Goal: Task Accomplishment & Management: Manage account settings

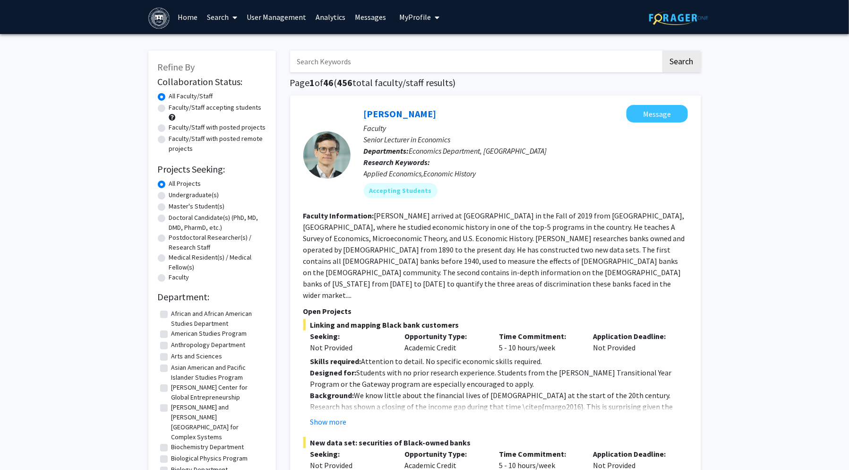
click at [221, 17] on link "Search" at bounding box center [222, 16] width 40 height 33
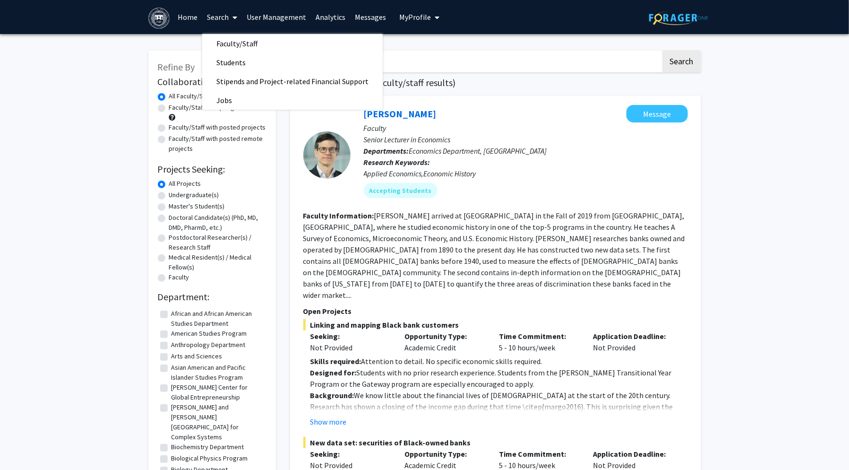
click at [221, 17] on link "Search" at bounding box center [222, 16] width 40 height 33
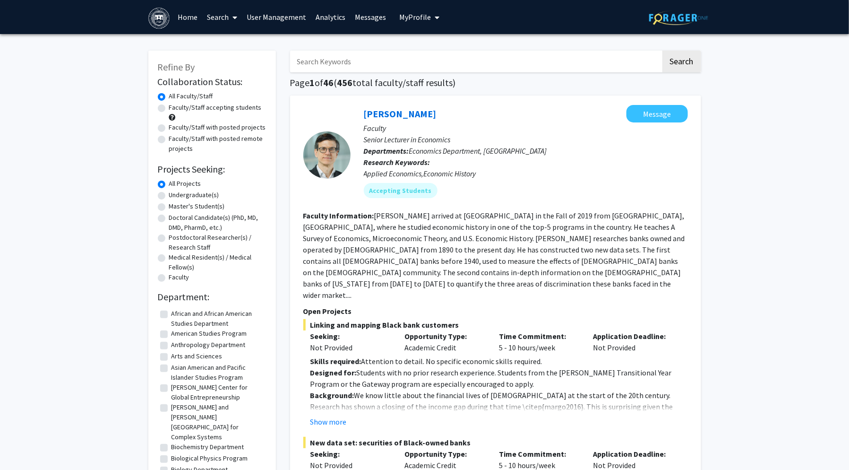
click at [412, 17] on span "My Profile" at bounding box center [415, 16] width 32 height 9
click at [284, 17] on link "User Management" at bounding box center [276, 16] width 69 height 33
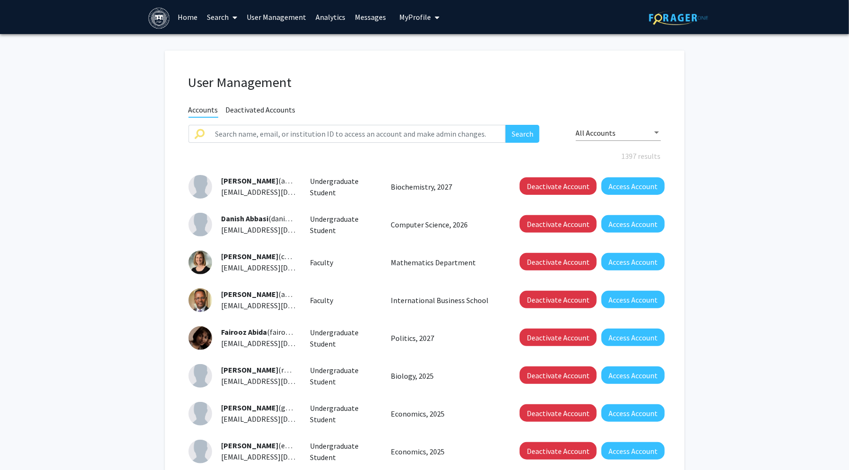
scroll to position [182, 0]
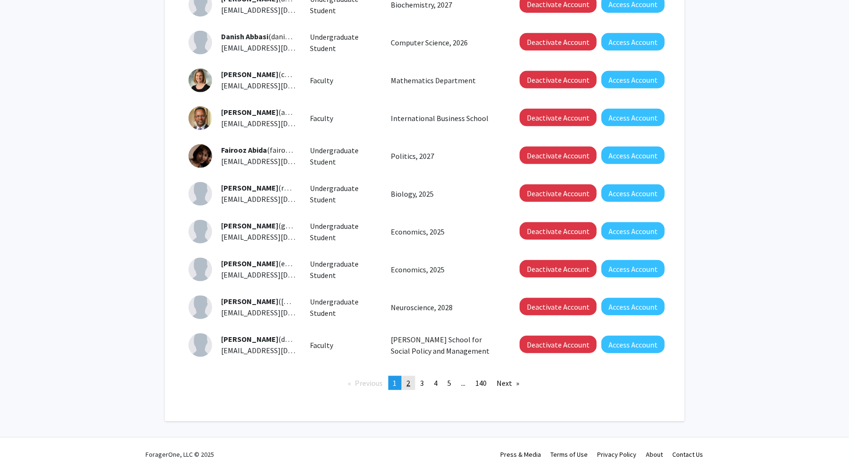
click at [407, 383] on span "2" at bounding box center [409, 382] width 4 height 9
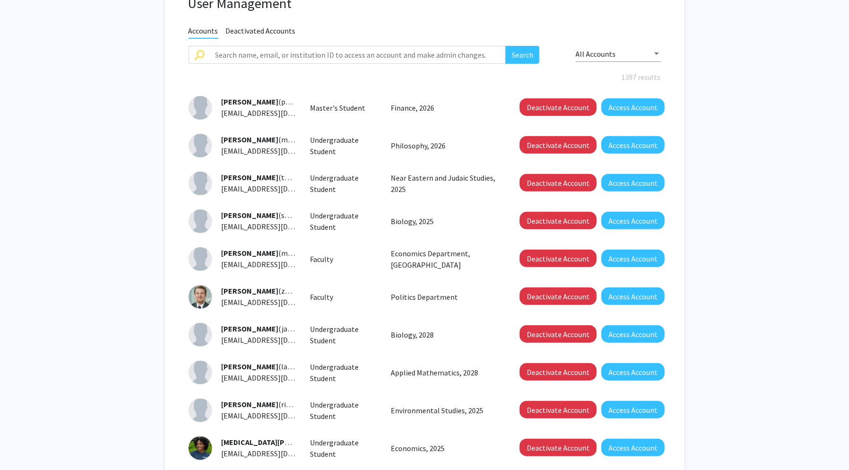
scroll to position [182, 0]
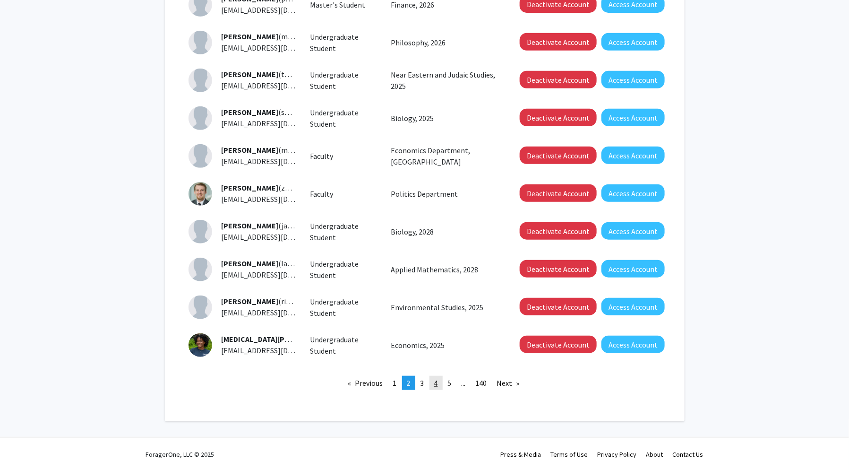
click at [432, 382] on link "page 4" at bounding box center [435, 383] width 13 height 14
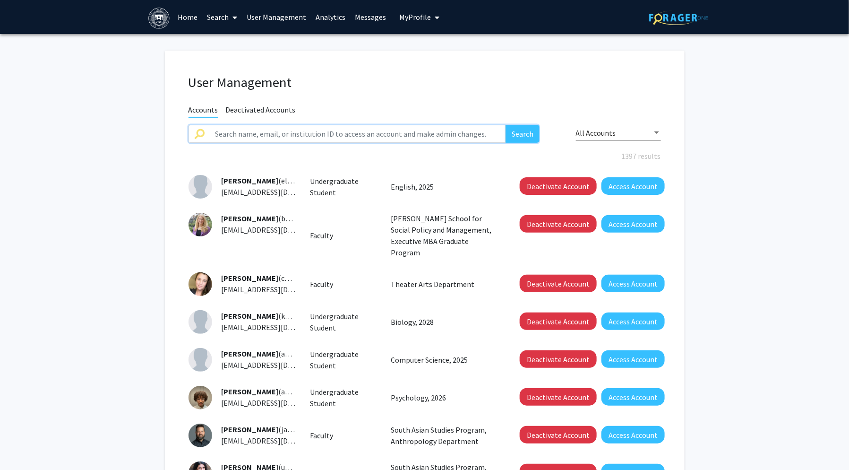
click at [305, 137] on input "text" at bounding box center [358, 134] width 296 height 18
type input "Ebert"
click at [506, 125] on button "Search" at bounding box center [523, 134] width 34 height 18
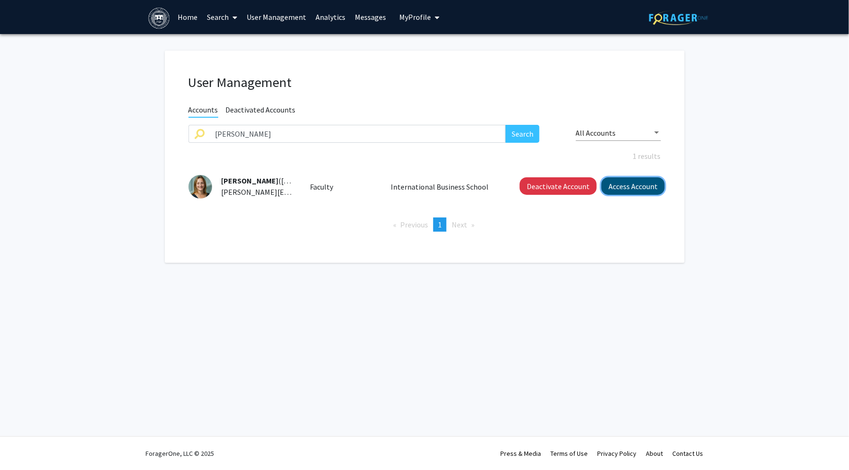
click at [634, 183] on button "Access Account" at bounding box center [632, 185] width 63 height 17
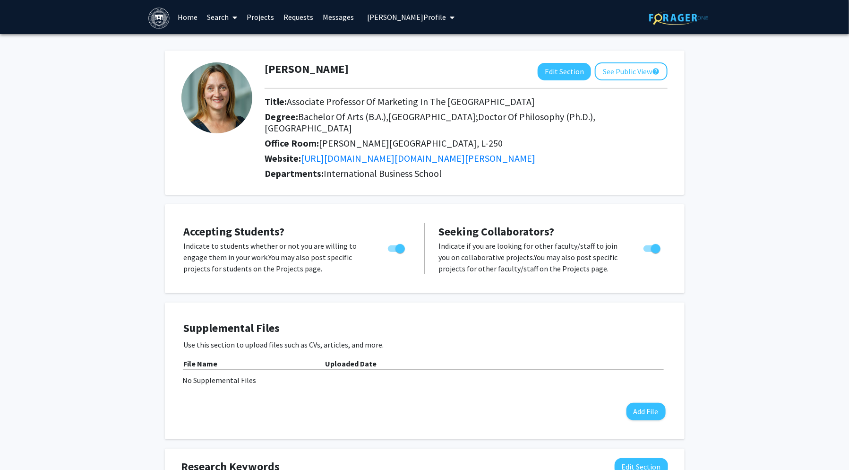
click at [260, 15] on link "Projects" at bounding box center [260, 16] width 37 height 33
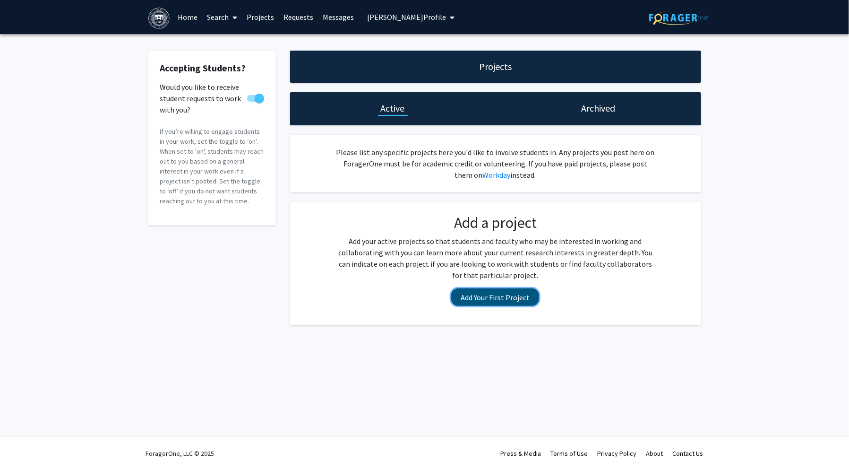
click at [465, 296] on button "Add Your First Project" at bounding box center [495, 296] width 88 height 17
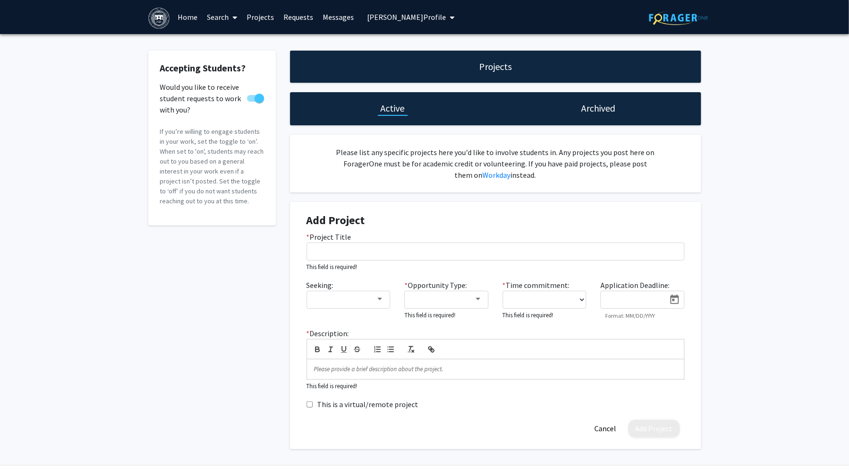
click at [185, 20] on link "Home" at bounding box center [187, 16] width 29 height 33
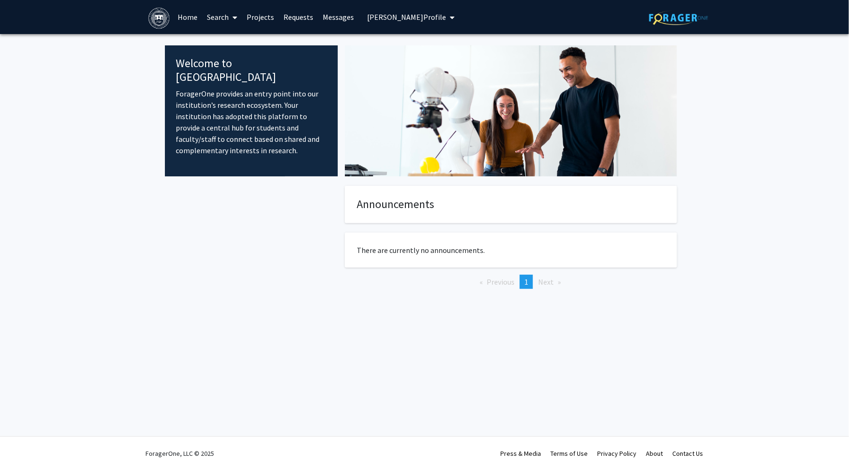
click at [405, 15] on span "[PERSON_NAME] Profile" at bounding box center [406, 16] width 79 height 9
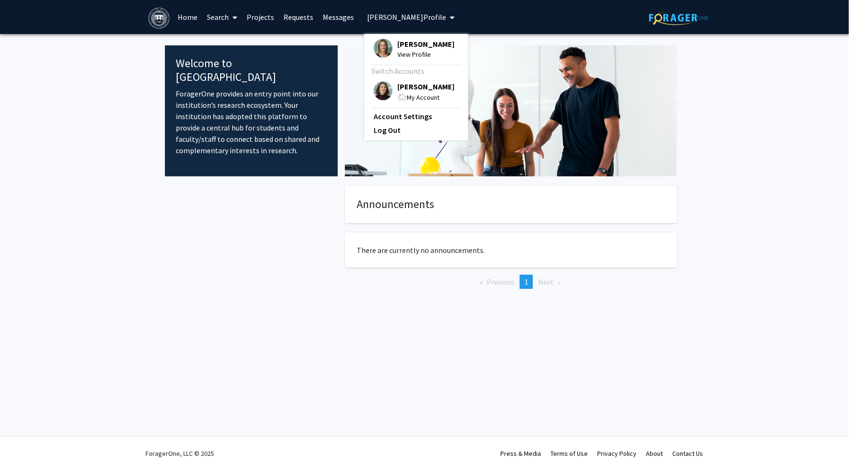
click at [398, 89] on span "[PERSON_NAME]" at bounding box center [425, 86] width 57 height 10
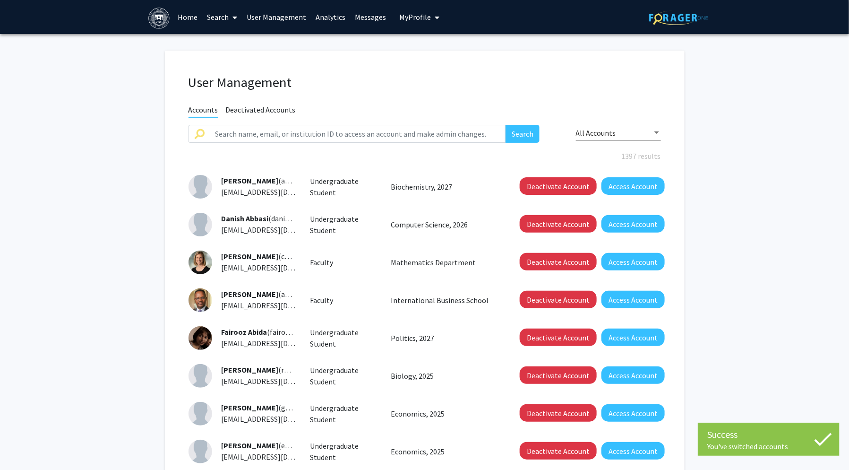
click at [210, 17] on link "Search" at bounding box center [222, 16] width 40 height 33
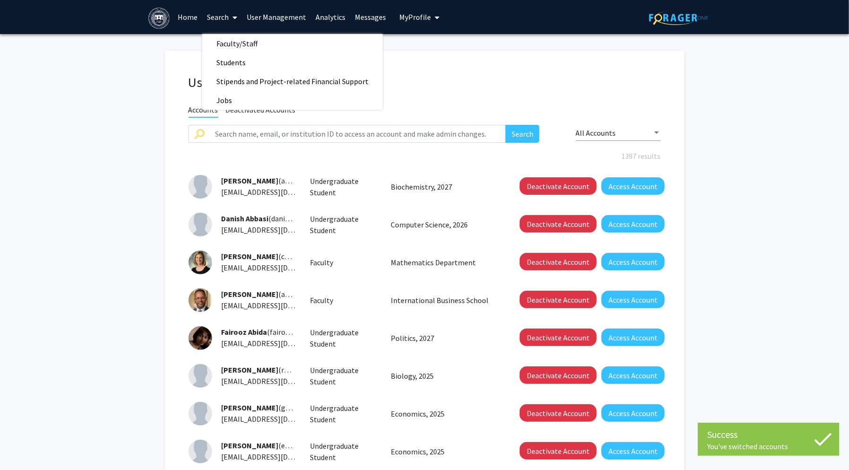
click at [187, 17] on link "Home" at bounding box center [187, 16] width 29 height 33
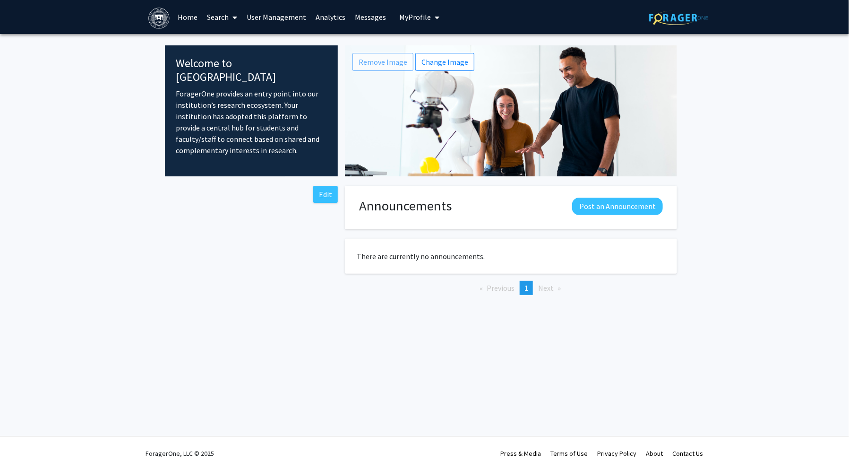
click at [219, 16] on link "Search" at bounding box center [222, 16] width 40 height 33
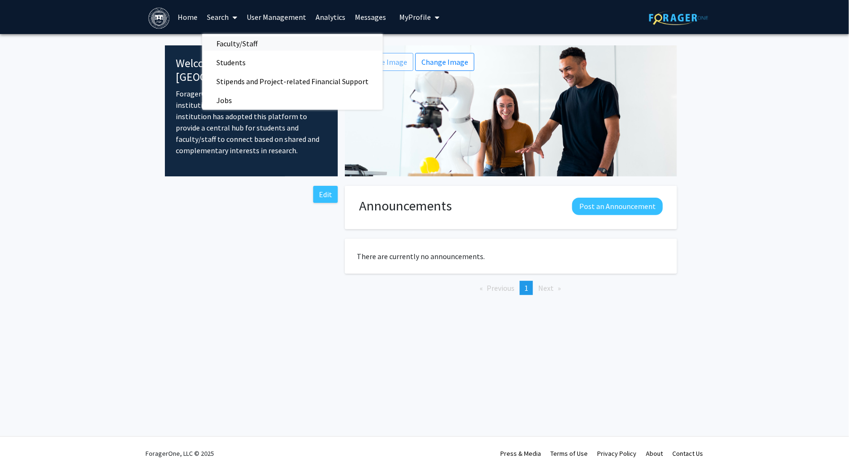
click at [220, 41] on span "Faculty/Staff" at bounding box center [236, 43] width 69 height 19
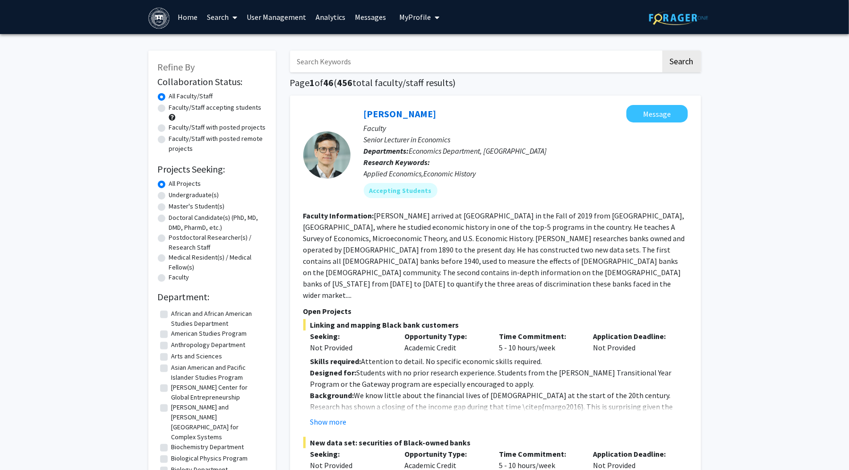
click at [336, 64] on input "Search Keywords" at bounding box center [475, 62] width 371 height 22
click at [662, 51] on button "Search" at bounding box center [681, 62] width 39 height 22
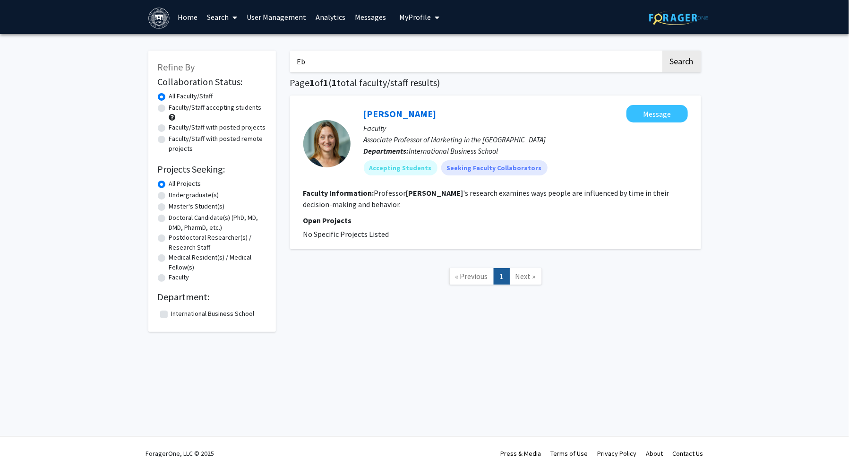
type input "E"
click at [413, 18] on span "My Profile" at bounding box center [415, 16] width 32 height 9
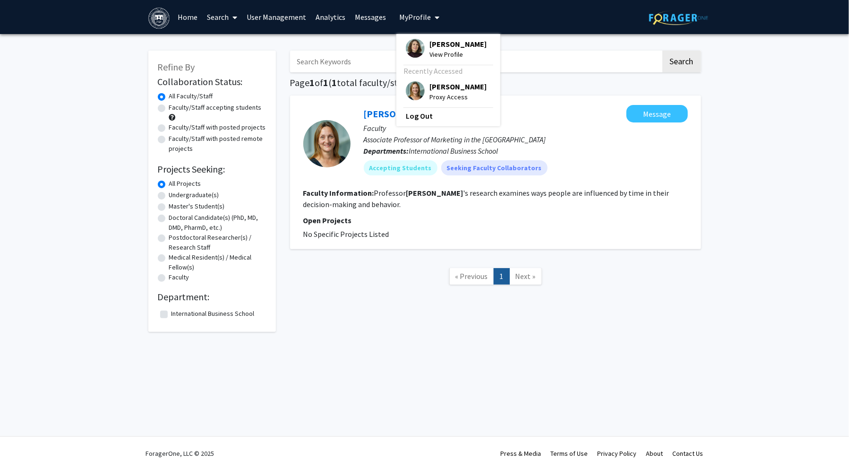
click at [418, 94] on img at bounding box center [415, 90] width 19 height 19
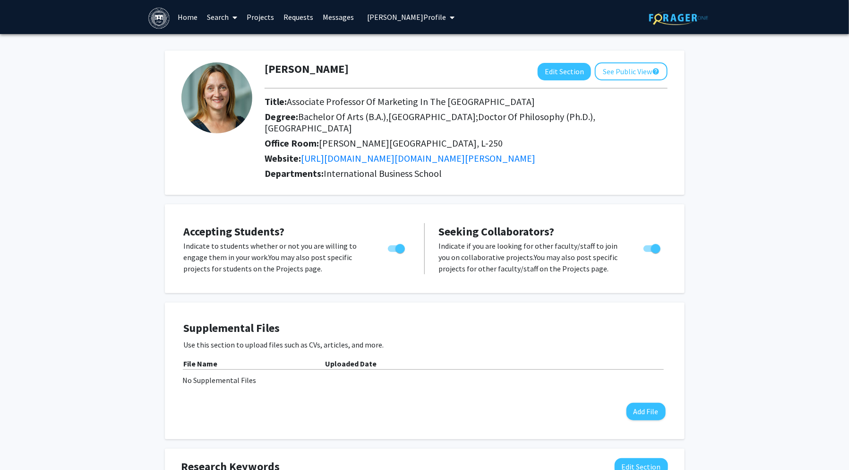
click at [257, 16] on link "Projects" at bounding box center [260, 16] width 37 height 33
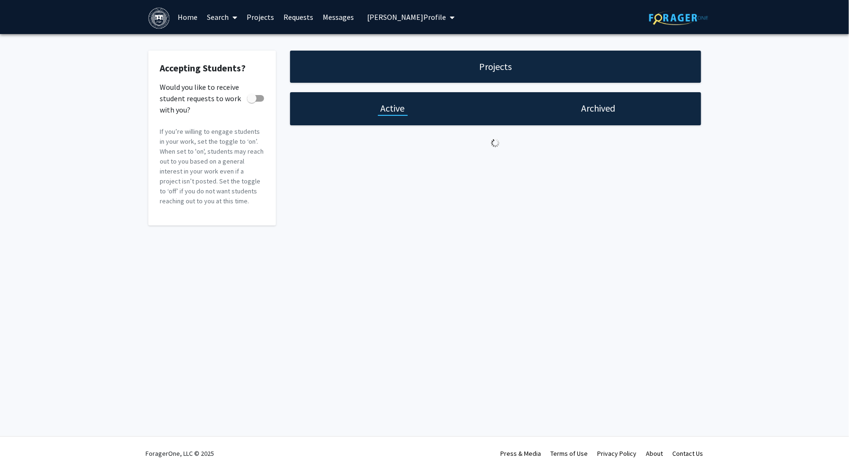
checkbox input "true"
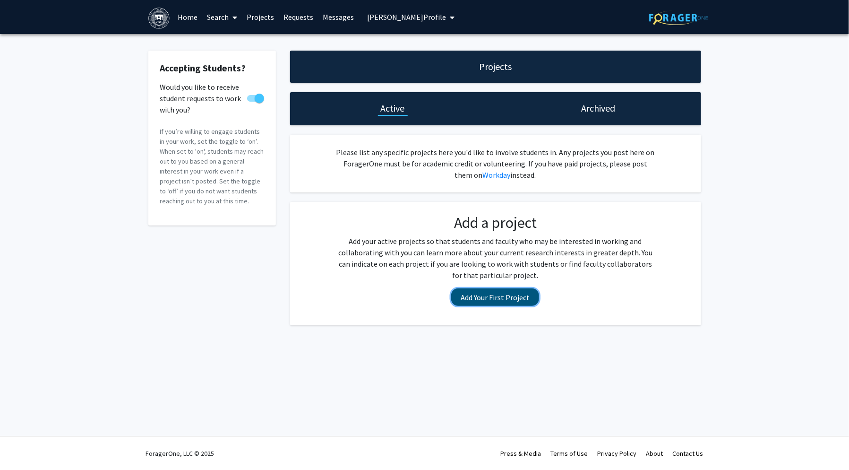
click at [516, 297] on button "Add Your First Project" at bounding box center [495, 296] width 88 height 17
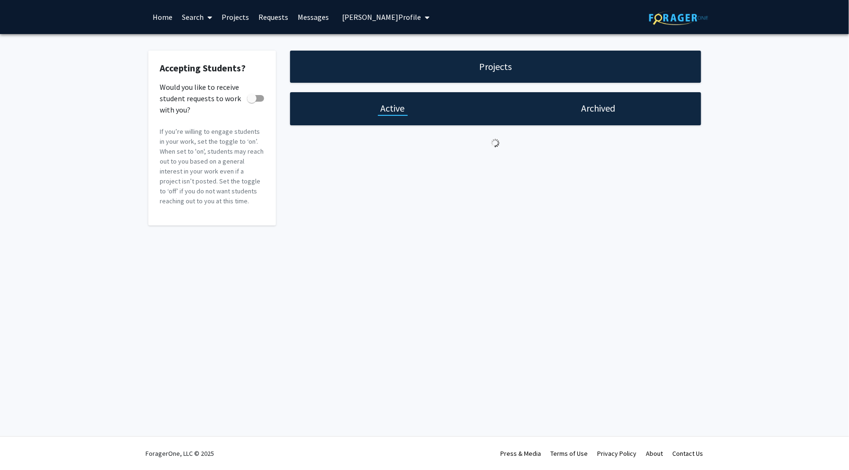
checkbox input "true"
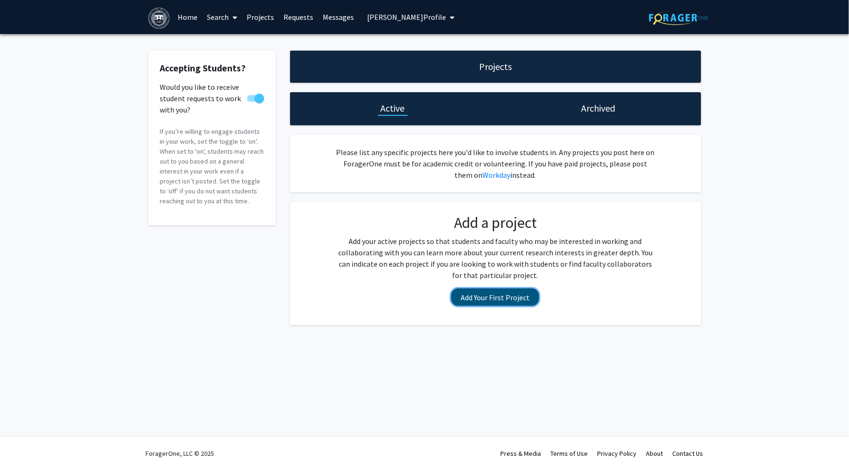
click at [492, 300] on button "Add Your First Project" at bounding box center [495, 296] width 88 height 17
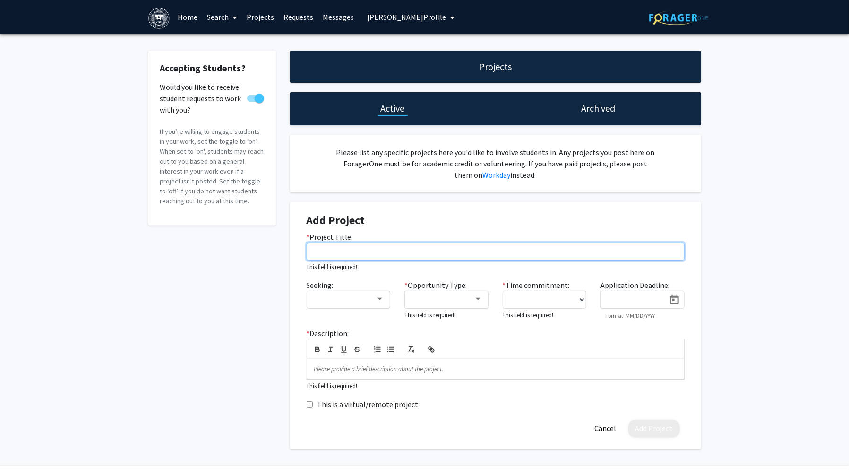
click at [433, 255] on input "* Project Title" at bounding box center [496, 251] width 378 height 18
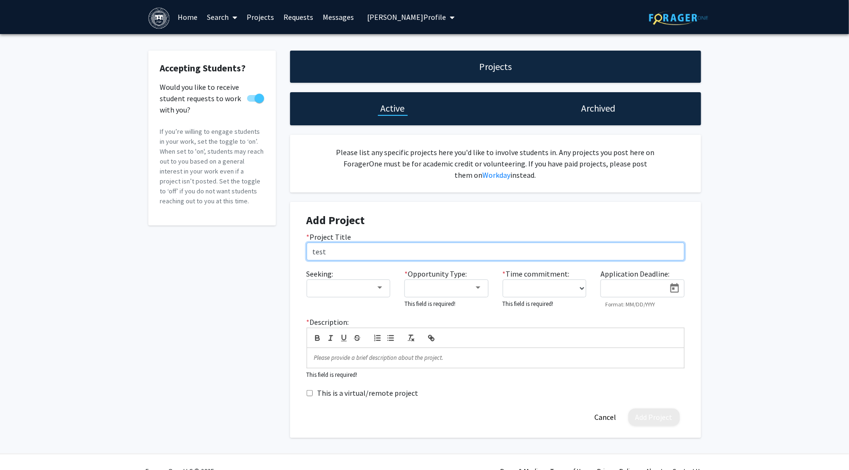
type input "test"
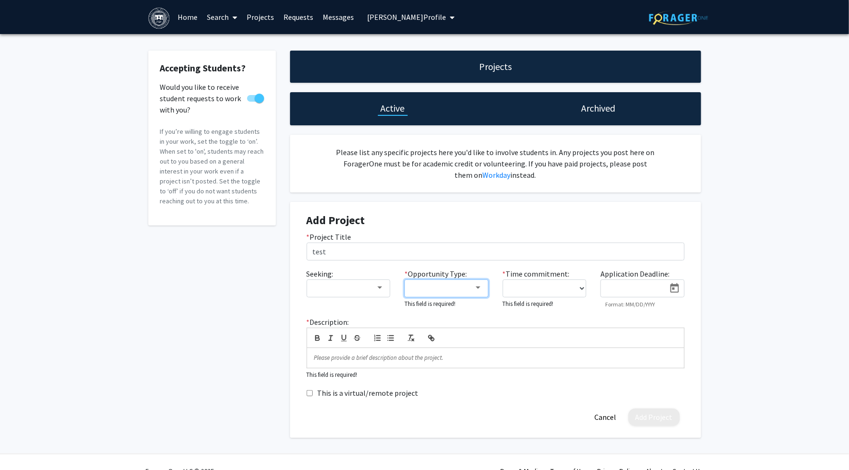
click at [437, 287] on div at bounding box center [442, 287] width 63 height 11
click at [404, 285] on mat-pseudo-checkbox at bounding box center [403, 288] width 8 height 8
click at [519, 289] on div at bounding box center [424, 235] width 849 height 470
click at [519, 289] on select "0 - 5 hours/week 5 - 10 hours/week 10 - 15 hours/week 15 - 20 hours/week 20 - 3…" at bounding box center [545, 288] width 84 height 18
select select "5 - 10"
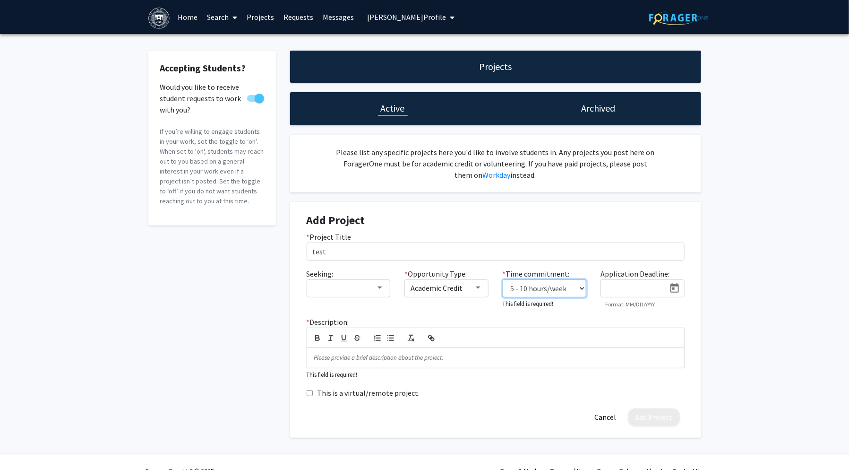
click at [503, 279] on select "0 - 5 hours/week 5 - 10 hours/week 10 - 15 hours/week 15 - 20 hours/week 20 - 3…" at bounding box center [545, 288] width 84 height 18
click at [453, 352] on p at bounding box center [495, 356] width 363 height 9
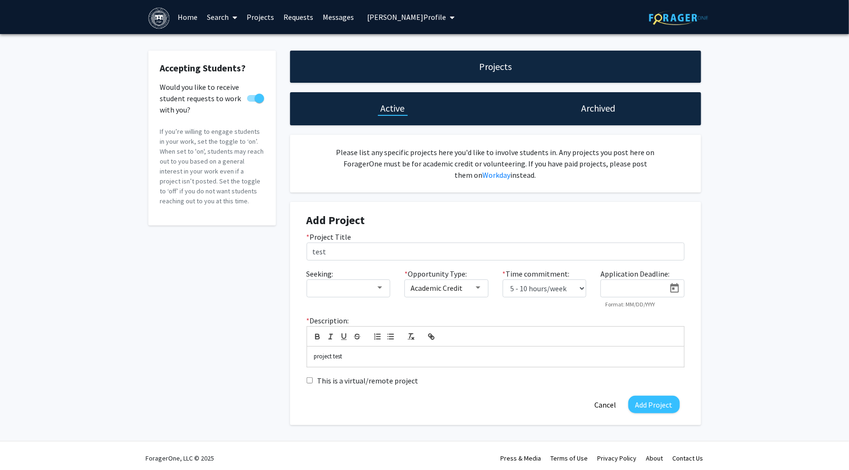
click at [445, 395] on div "Add Project Cancel" at bounding box center [496, 403] width 392 height 17
click at [601, 403] on button "Cancel" at bounding box center [606, 403] width 36 height 17
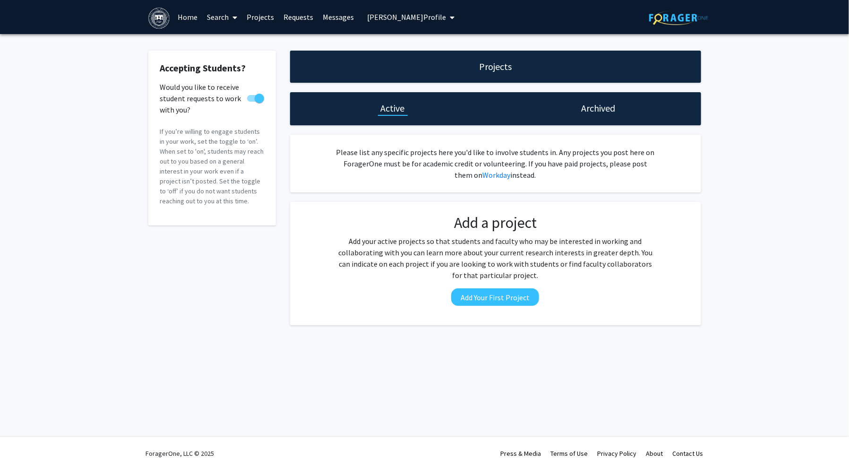
click at [396, 13] on span "[PERSON_NAME] Profile" at bounding box center [406, 16] width 79 height 9
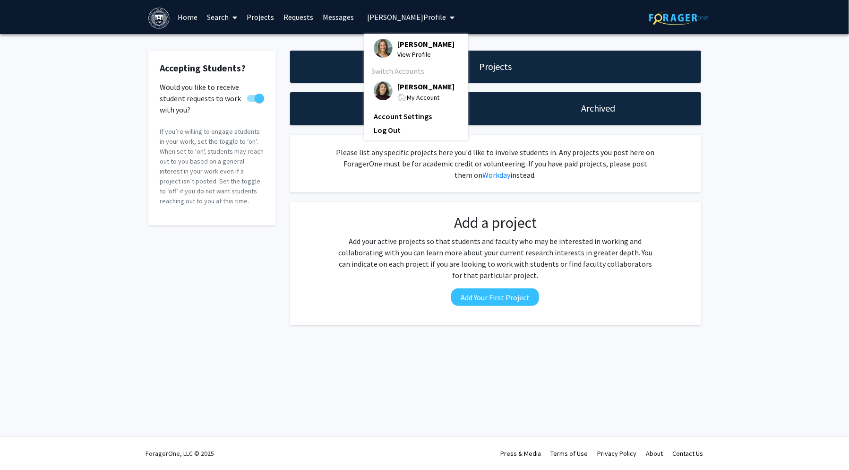
click at [384, 95] on img at bounding box center [383, 90] width 19 height 19
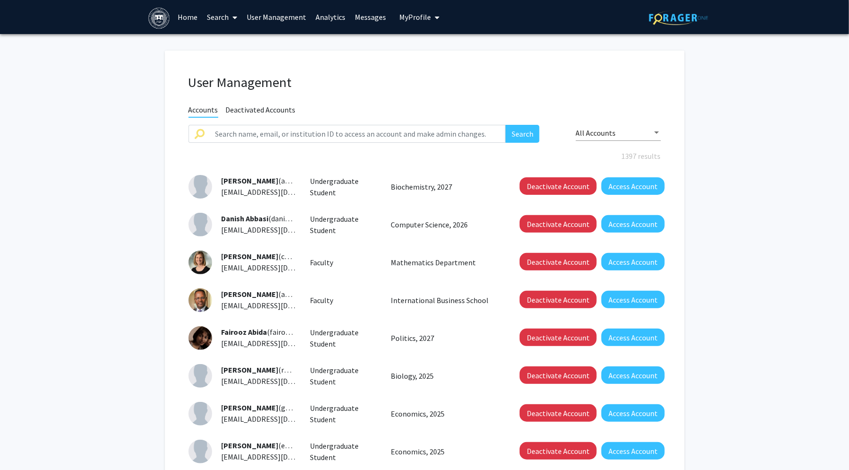
click at [402, 19] on span "My Profile" at bounding box center [415, 16] width 32 height 9
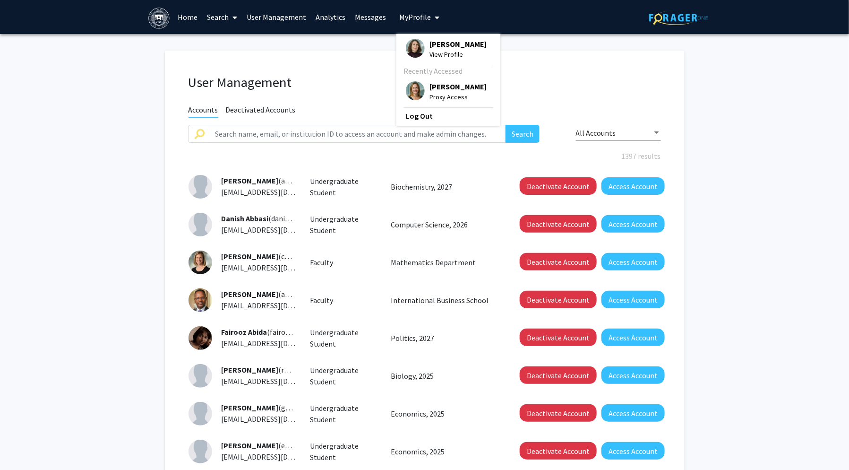
click at [407, 86] on img at bounding box center [415, 90] width 19 height 19
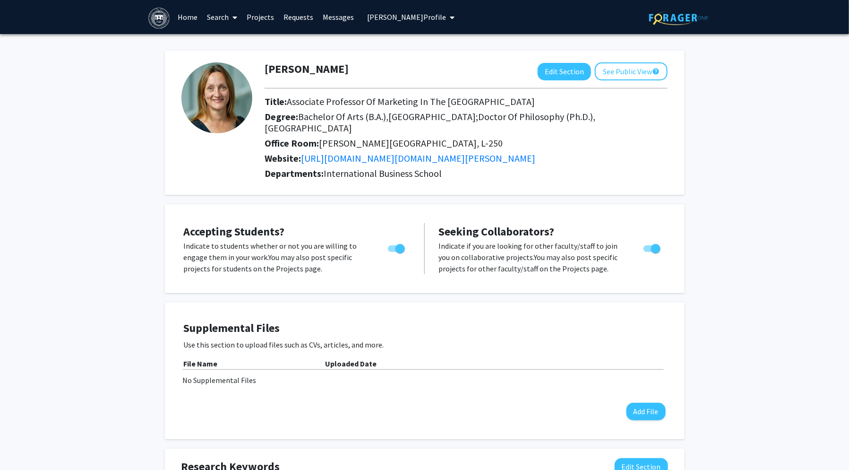
click at [259, 15] on link "Projects" at bounding box center [260, 16] width 37 height 33
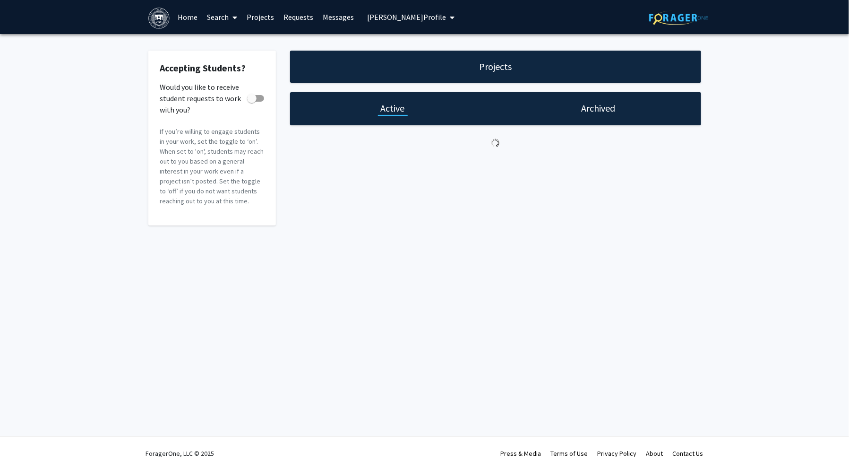
checkbox input "true"
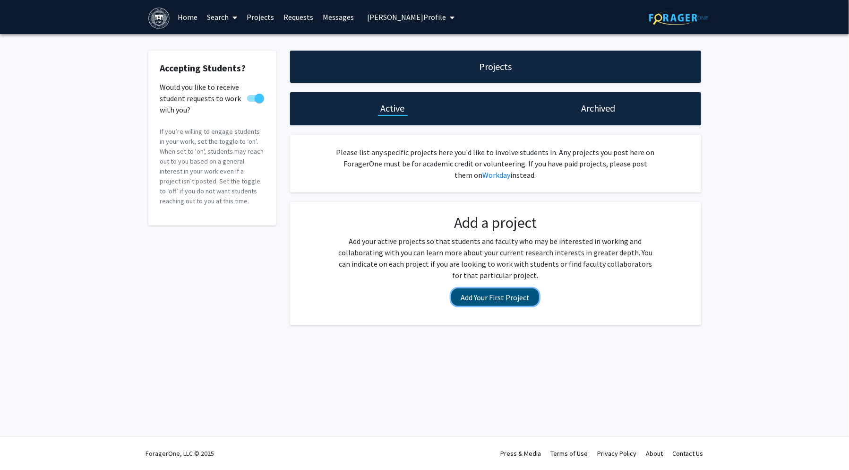
click at [463, 295] on button "Add Your First Project" at bounding box center [495, 296] width 88 height 17
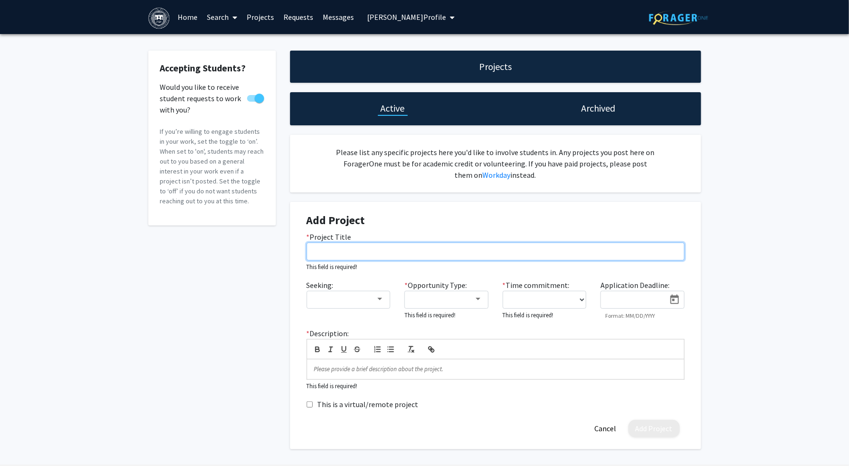
click at [429, 251] on input "* Project Title" at bounding box center [496, 251] width 378 height 18
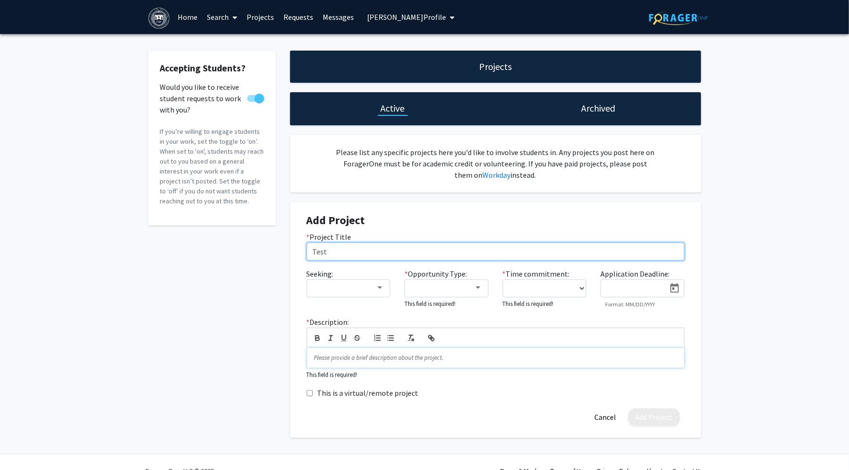
type input "Test"
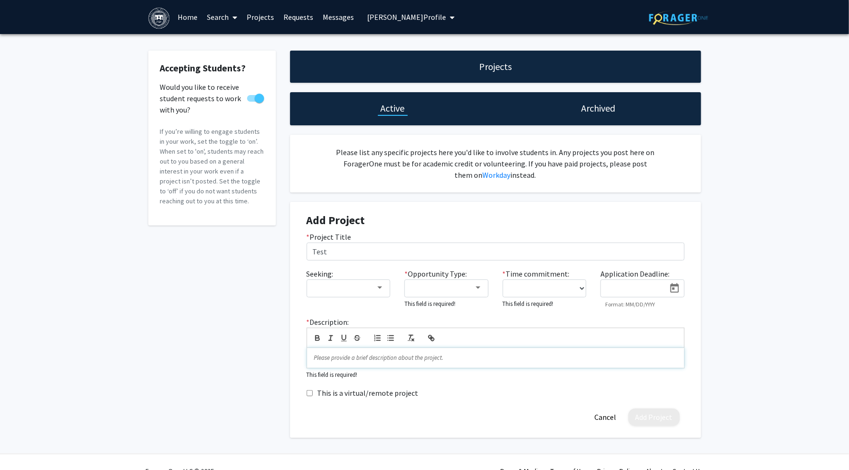
click at [389, 358] on p at bounding box center [495, 357] width 363 height 9
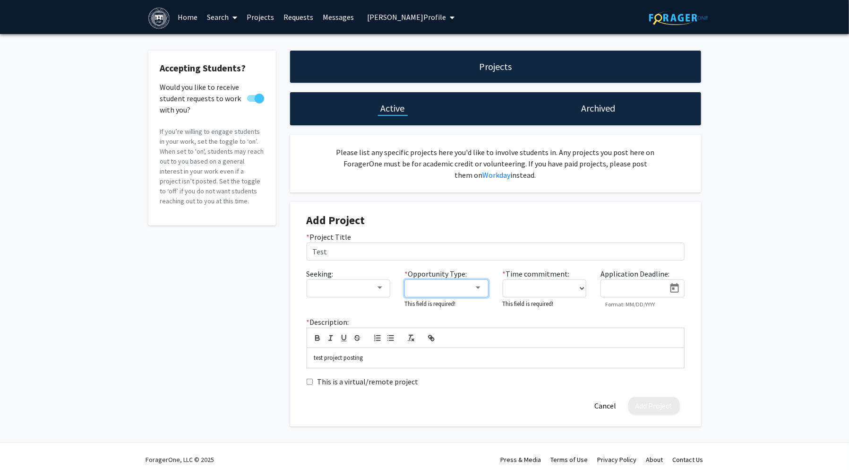
click at [477, 292] on mat-select at bounding box center [446, 288] width 84 height 18
click at [477, 291] on div at bounding box center [478, 288] width 9 height 8
click at [405, 289] on mat-pseudo-checkbox at bounding box center [403, 288] width 8 height 8
click at [580, 286] on div at bounding box center [424, 235] width 849 height 470
click at [578, 289] on select "0 - 5 hours/week 5 - 10 hours/week 10 - 15 hours/week 15 - 20 hours/week 20 - 3…" at bounding box center [545, 288] width 84 height 18
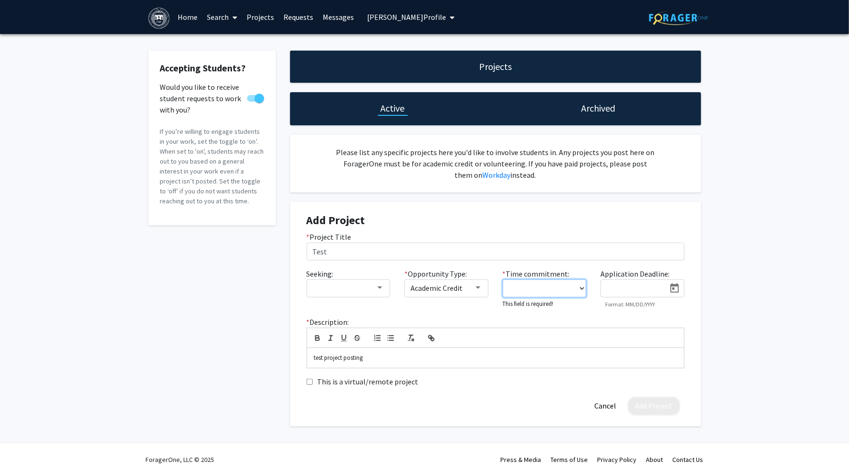
select select "10 - 15"
click at [503, 279] on select "0 - 5 hours/week 5 - 10 hours/week 10 - 15 hours/week 15 - 20 hours/week 20 - 3…" at bounding box center [545, 288] width 84 height 18
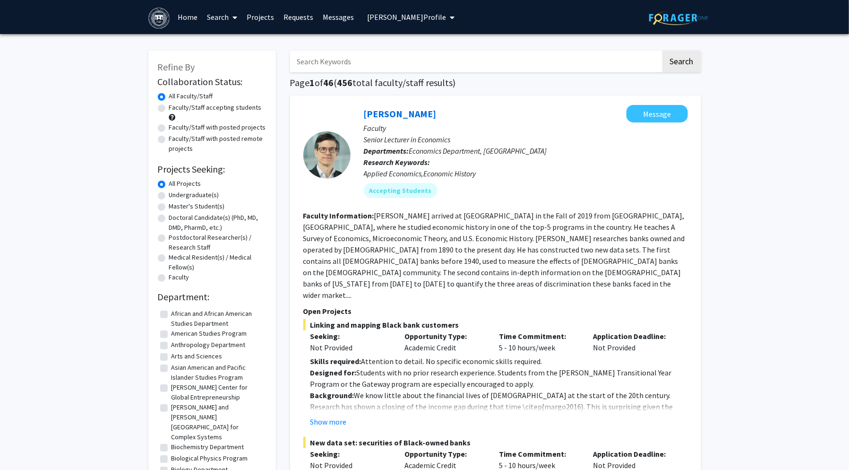
click at [169, 185] on label "All Projects" at bounding box center [185, 184] width 32 height 10
click at [169, 185] on input "All Projects" at bounding box center [172, 182] width 6 height 6
click at [337, 67] on input "Search Keywords" at bounding box center [475, 62] width 371 height 22
click at [169, 126] on label "Faculty/Staff with posted projects" at bounding box center [217, 127] width 97 height 10
click at [169, 126] on input "Faculty/Staff with posted projects" at bounding box center [172, 125] width 6 height 6
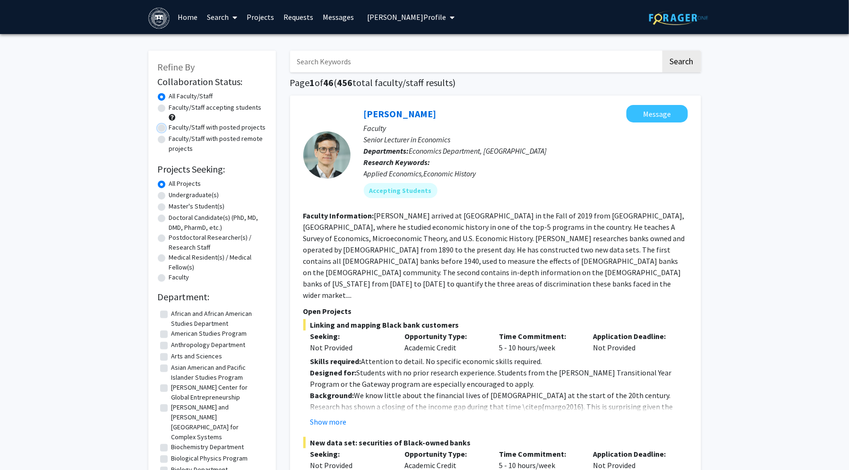
radio input "true"
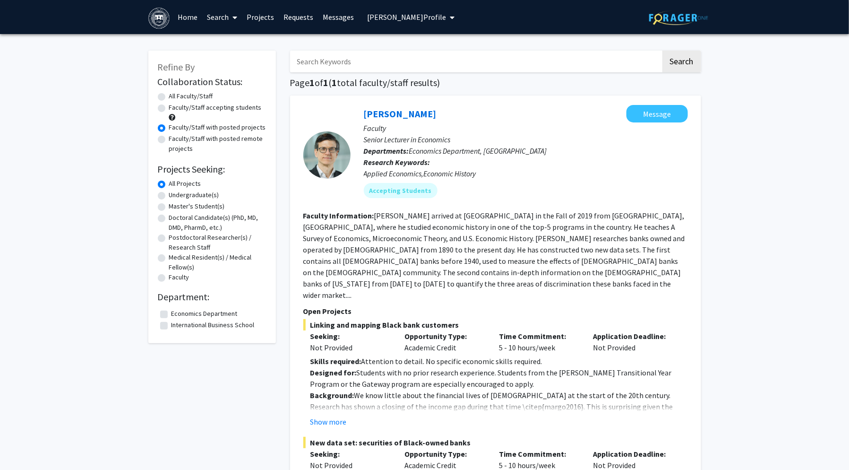
click at [169, 95] on label "All Faculty/Staff" at bounding box center [191, 96] width 44 height 10
click at [169, 95] on input "All Faculty/Staff" at bounding box center [172, 94] width 6 height 6
radio input "true"
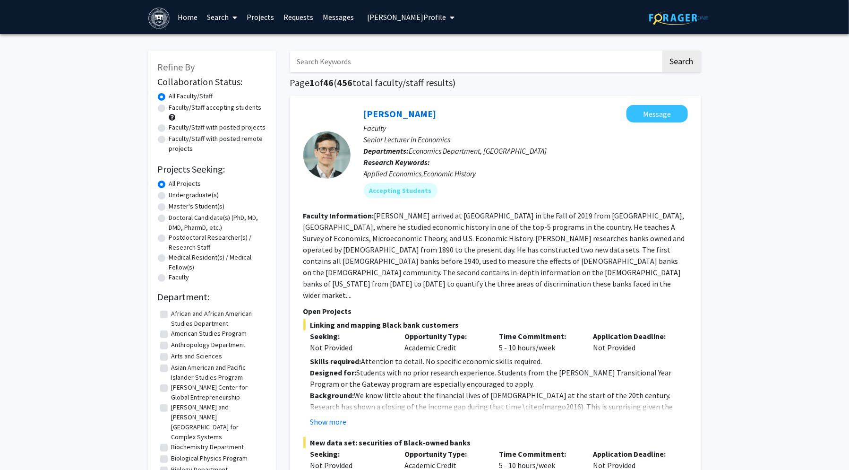
click at [338, 64] on input "Search Keywords" at bounding box center [475, 62] width 371 height 22
type input "Lynch"
click at [662, 51] on button "Search" at bounding box center [681, 62] width 39 height 22
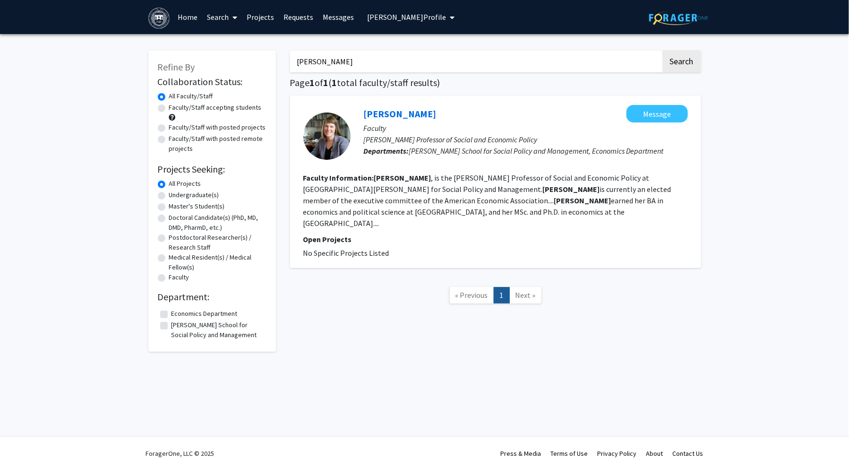
click at [190, 20] on link "Home" at bounding box center [187, 16] width 29 height 33
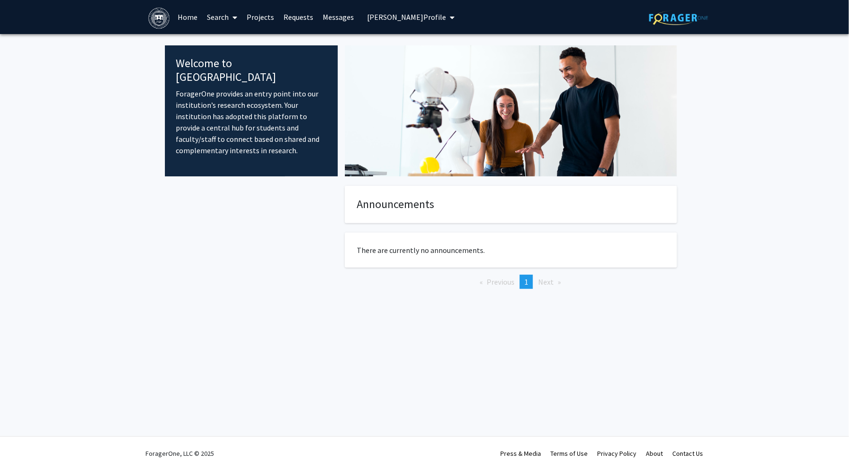
click at [384, 19] on span "[PERSON_NAME] Profile" at bounding box center [406, 16] width 79 height 9
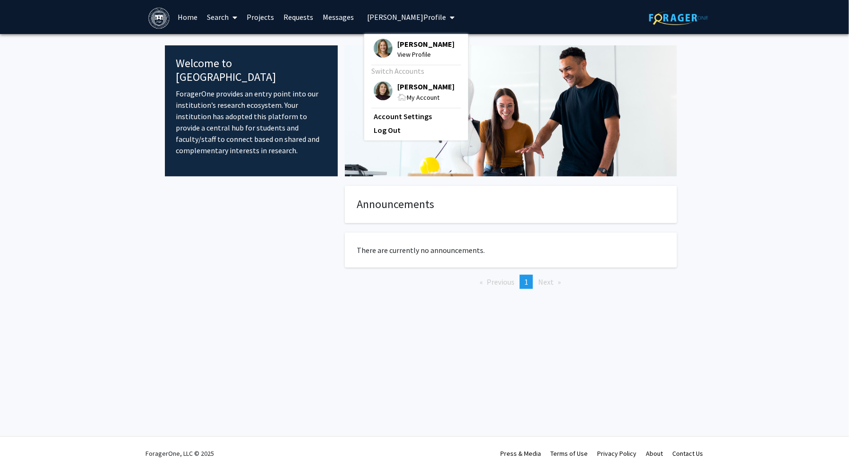
click at [387, 92] on img at bounding box center [383, 90] width 19 height 19
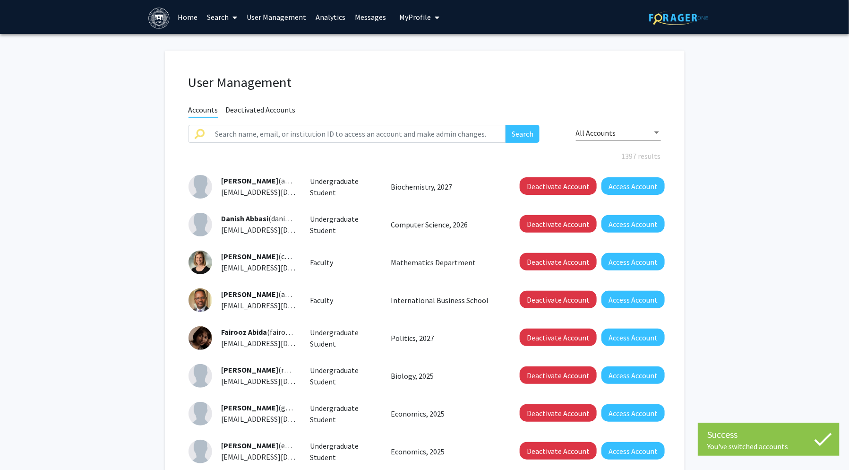
click at [195, 18] on link "Home" at bounding box center [187, 16] width 29 height 33
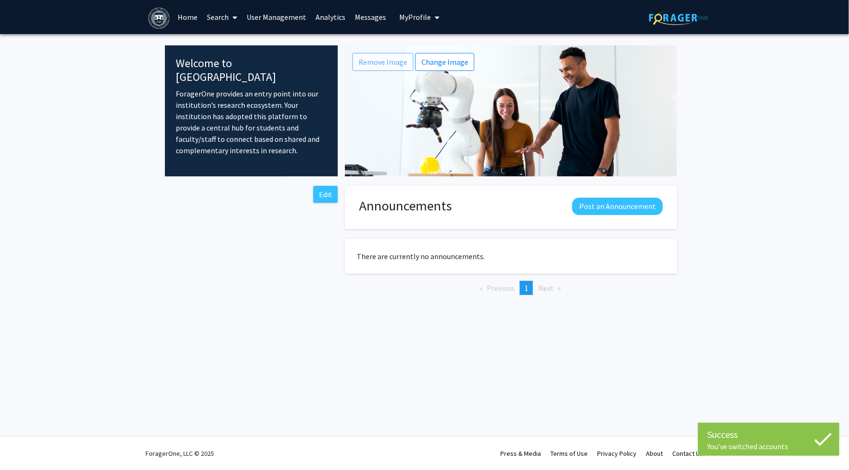
click at [206, 18] on link "Search" at bounding box center [222, 16] width 40 height 33
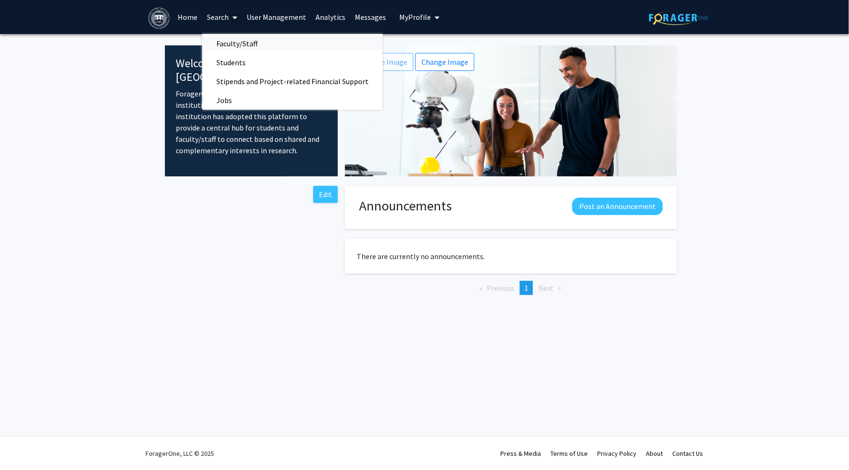
click at [209, 36] on span "Faculty/Staff" at bounding box center [236, 43] width 69 height 19
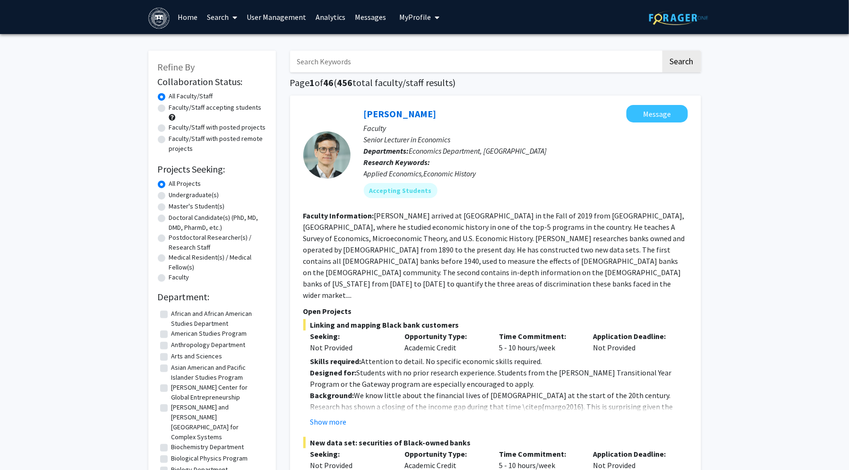
click at [169, 127] on label "Faculty/Staff with posted projects" at bounding box center [217, 127] width 97 height 10
click at [169, 127] on input "Faculty/Staff with posted projects" at bounding box center [172, 125] width 6 height 6
radio input "true"
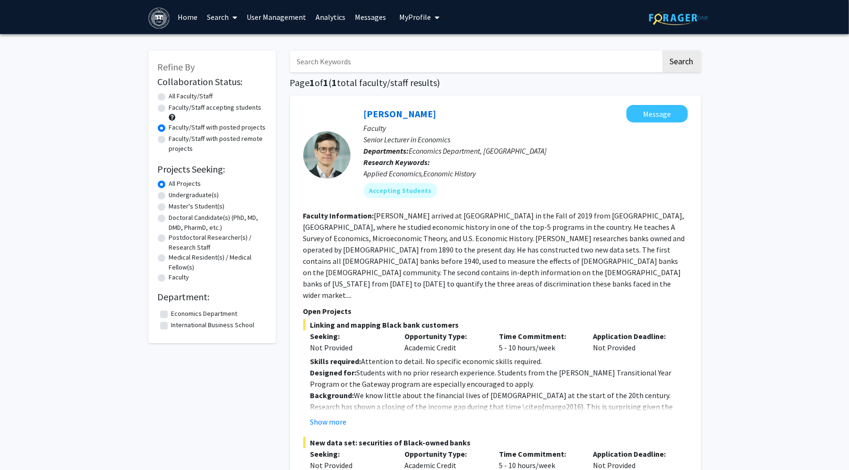
click at [169, 96] on label "All Faculty/Staff" at bounding box center [191, 96] width 44 height 10
click at [169, 96] on input "All Faculty/Staff" at bounding box center [172, 94] width 6 height 6
radio input "true"
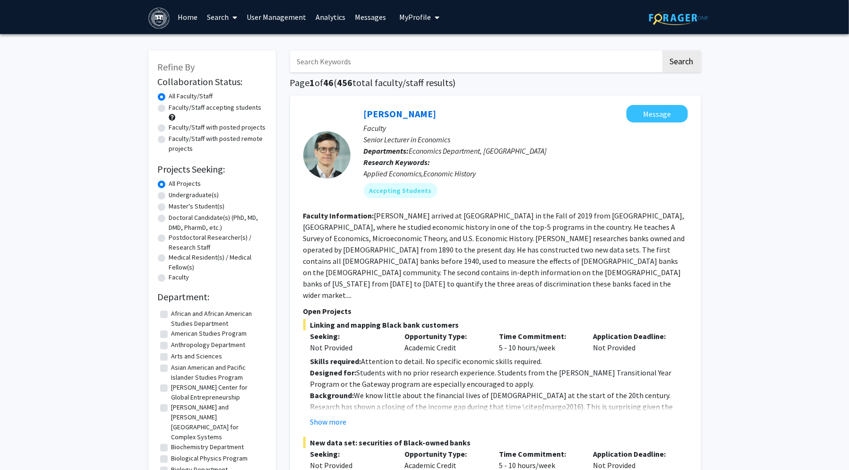
click at [402, 30] on button "My Profile" at bounding box center [419, 17] width 46 height 34
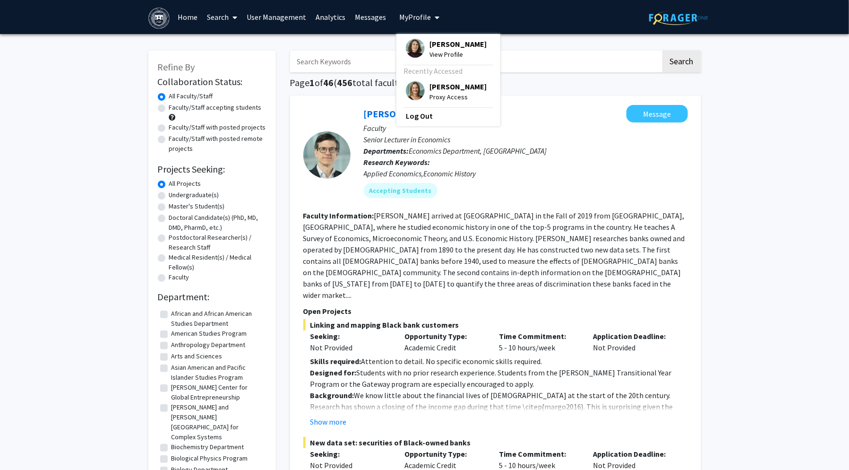
click at [402, 26] on button "My Profile" at bounding box center [419, 17] width 46 height 34
